Goal: Transaction & Acquisition: Purchase product/service

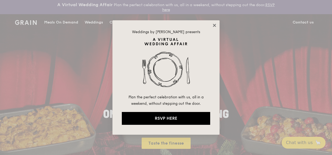
click at [213, 24] on icon at bounding box center [214, 25] width 3 height 3
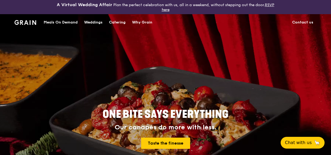
click at [59, 19] on div "Meals On Demand" at bounding box center [61, 22] width 34 height 16
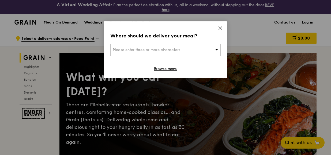
click at [223, 27] on div "Where should we deliver your meal? Please enter three or more characters Browse…" at bounding box center [165, 49] width 123 height 57
click at [221, 27] on icon at bounding box center [220, 28] width 5 height 5
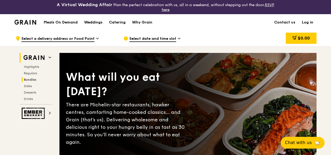
click at [35, 79] on span "Bundles" at bounding box center [30, 80] width 13 height 4
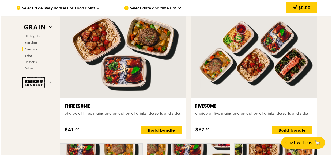
scroll to position [959, 0]
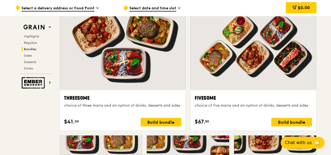
click at [229, 105] on div "choice of five mains and an option of drinks, desserts and sides" at bounding box center [253, 105] width 117 height 5
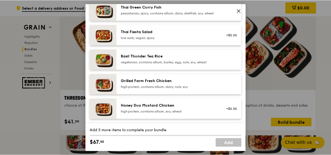
scroll to position [54, 0]
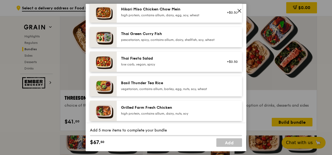
click at [117, 70] on div "Thai Fiesta Salad low carb, vegan, spicy +$0.50" at bounding box center [179, 62] width 125 height 20
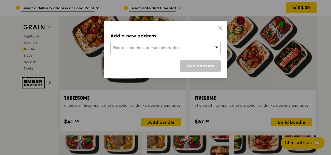
click at [222, 29] on icon at bounding box center [220, 28] width 5 height 5
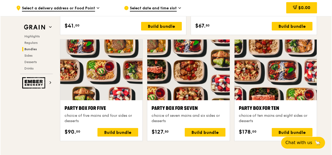
scroll to position [1066, 0]
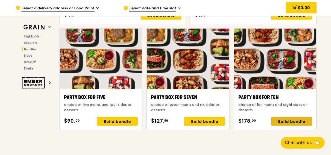
click at [295, 121] on div "Build bundle" at bounding box center [291, 121] width 41 height 9
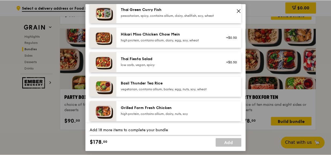
scroll to position [54, 0]
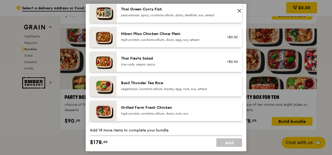
click at [155, 67] on div "low carb, vegan, spicy" at bounding box center [169, 65] width 96 height 4
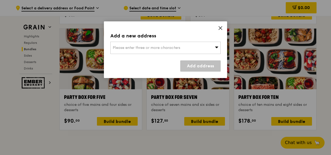
click at [223, 25] on div "Add a new address Please enter three or more characters Add address" at bounding box center [165, 49] width 123 height 57
click at [219, 26] on icon at bounding box center [220, 28] width 5 height 5
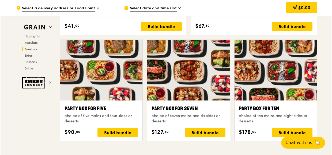
scroll to position [1039, 0]
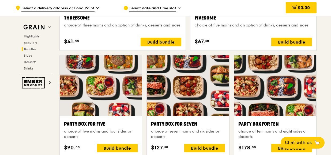
click at [113, 141] on div "Party Box for Five choice of five mains and four sides or desserts $90. 00 Buil…" at bounding box center [101, 136] width 74 height 32
click at [113, 145] on div "Build bundle" at bounding box center [117, 148] width 41 height 9
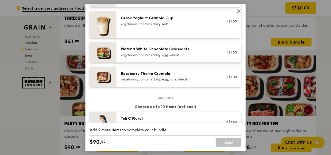
scroll to position [465, 0]
click at [240, 12] on icon at bounding box center [239, 10] width 3 height 3
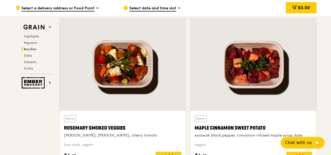
scroll to position [1093, 0]
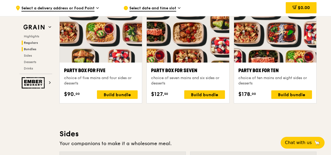
click at [36, 43] on span "Regulars" at bounding box center [31, 43] width 14 height 4
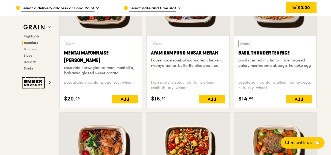
scroll to position [521, 0]
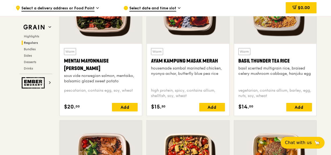
click at [259, 108] on div "$14. 00 Add" at bounding box center [275, 107] width 74 height 9
click at [241, 135] on div at bounding box center [275, 151] width 82 height 61
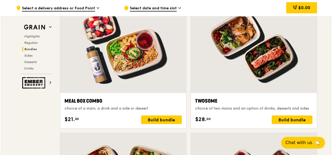
scroll to position [815, 0]
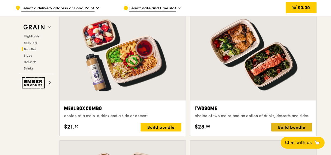
click at [285, 127] on div "Build bundle" at bounding box center [291, 127] width 41 height 9
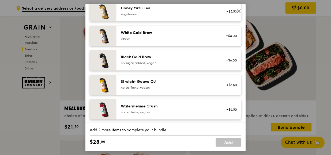
scroll to position [679, 0]
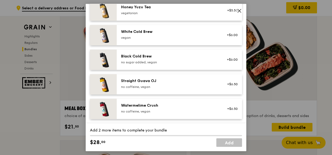
click at [239, 10] on icon at bounding box center [239, 10] width 3 height 3
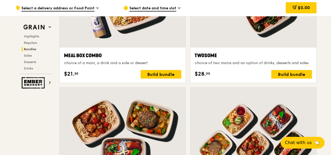
scroll to position [869, 0]
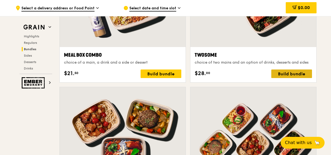
click at [289, 71] on div "Build bundle" at bounding box center [291, 74] width 41 height 9
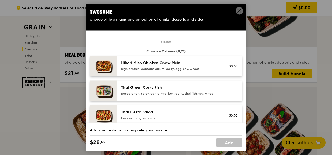
click at [141, 67] on div "high protein, contains allium, dairy, egg, soy, wheat" at bounding box center [169, 69] width 96 height 4
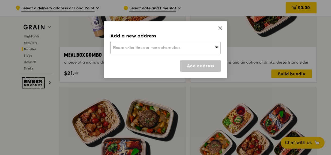
click at [221, 28] on icon at bounding box center [220, 27] width 3 height 3
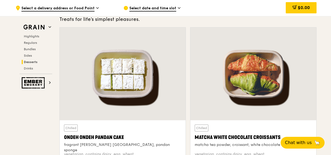
scroll to position [1538, 0]
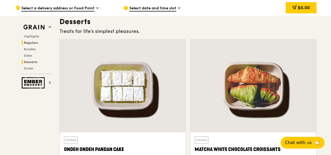
click at [30, 44] on span "Regulars" at bounding box center [31, 43] width 14 height 4
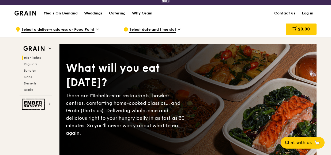
scroll to position [0, 0]
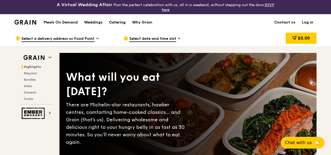
click at [126, 21] on div "Catering" at bounding box center [117, 22] width 17 height 16
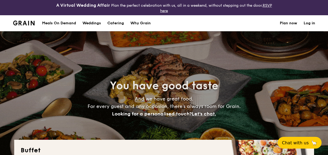
select select
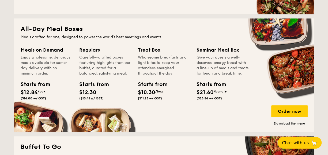
scroll to position [241, 0]
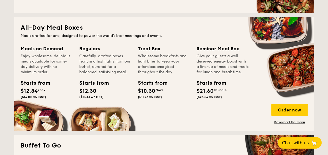
click at [217, 92] on span "/bundle" at bounding box center [220, 90] width 13 height 4
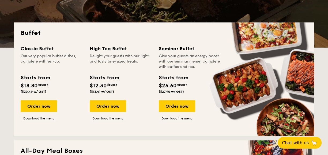
scroll to position [134, 0]
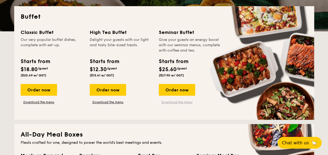
click at [173, 102] on link "Download the menu" at bounding box center [177, 102] width 36 height 4
click at [116, 104] on link "Download the menu" at bounding box center [108, 102] width 36 height 4
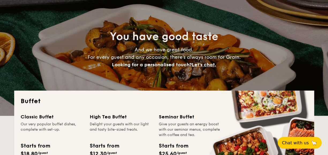
scroll to position [0, 0]
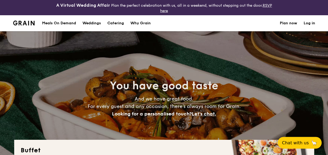
click at [66, 22] on div "Meals On Demand" at bounding box center [59, 23] width 34 height 16
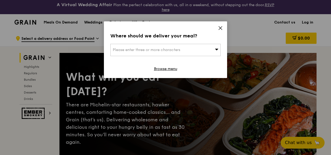
click at [222, 26] on icon at bounding box center [220, 28] width 5 height 5
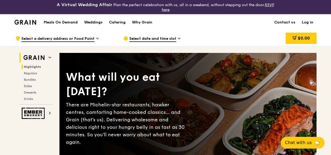
click at [36, 67] on span "Highlights" at bounding box center [32, 67] width 17 height 4
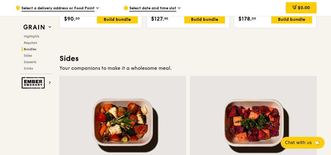
scroll to position [1155, 0]
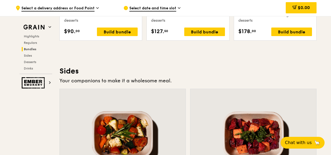
click at [175, 10] on span "Select date and time slot" at bounding box center [152, 9] width 47 height 6
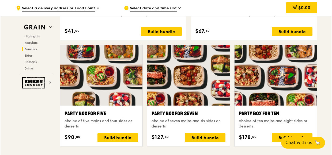
scroll to position [1048, 0]
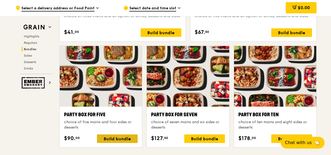
click at [115, 137] on div "Build bundle" at bounding box center [117, 139] width 41 height 9
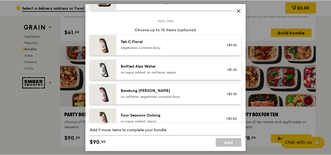
scroll to position [482, 0]
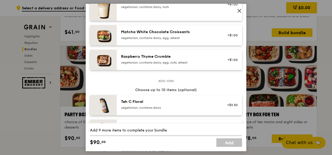
click at [239, 9] on icon at bounding box center [239, 11] width 5 height 5
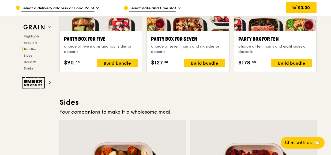
scroll to position [1075, 0]
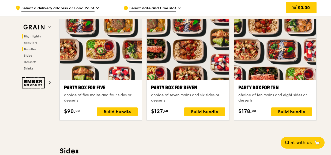
click at [38, 36] on span "Highlights" at bounding box center [32, 37] width 17 height 4
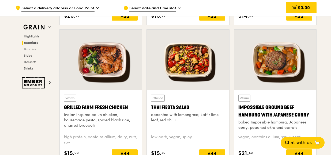
scroll to position [620, 0]
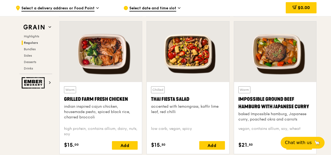
click at [223, 8] on div "Select date and time slot" at bounding box center [172, 8] width 99 height 16
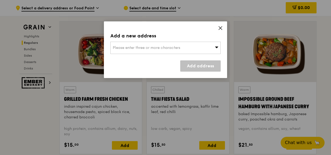
click at [219, 26] on icon at bounding box center [220, 28] width 5 height 5
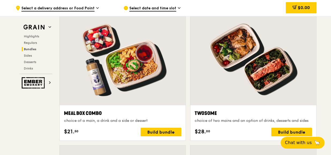
scroll to position [807, 0]
